Goal: Navigation & Orientation: Find specific page/section

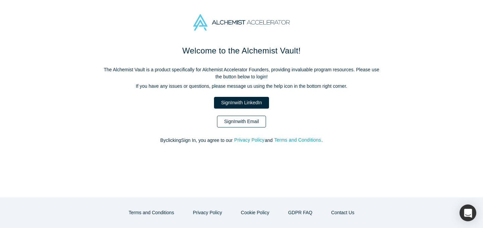
click at [259, 125] on link "Sign In with Email" at bounding box center [241, 121] width 49 height 12
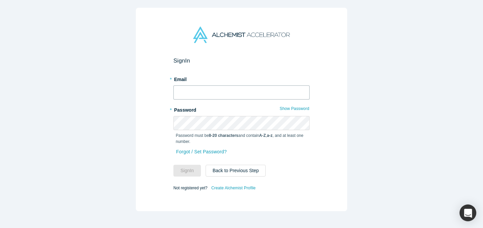
type input "[EMAIL_ADDRESS][DOMAIN_NAME]"
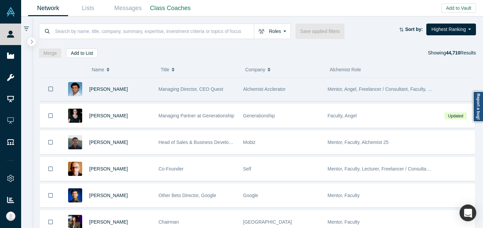
click at [182, 84] on div "Managing Director, CEO Quest" at bounding box center [198, 89] width 78 height 23
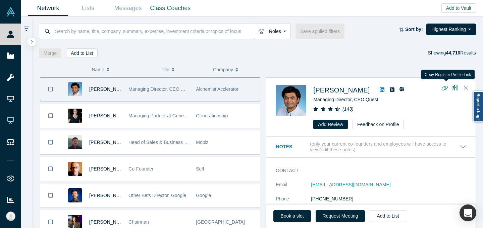
click at [446, 89] on icon "button" at bounding box center [445, 88] width 6 height 5
